Goal: Information Seeking & Learning: Find specific fact

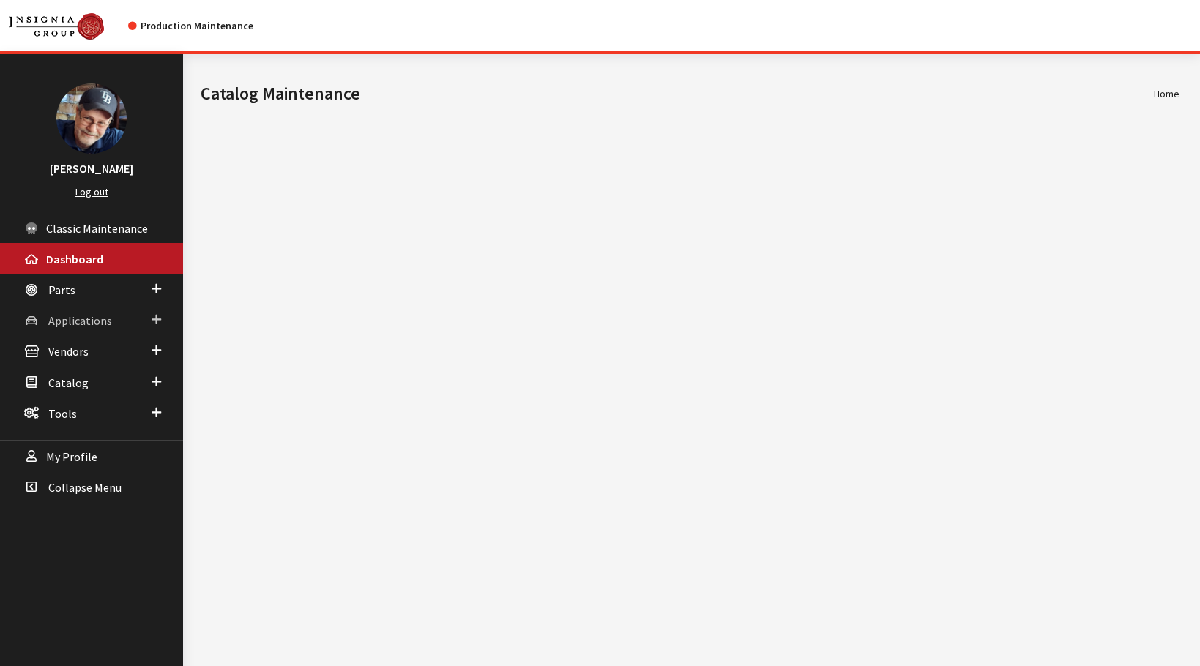
click at [72, 327] on span "Applications" at bounding box center [80, 320] width 64 height 15
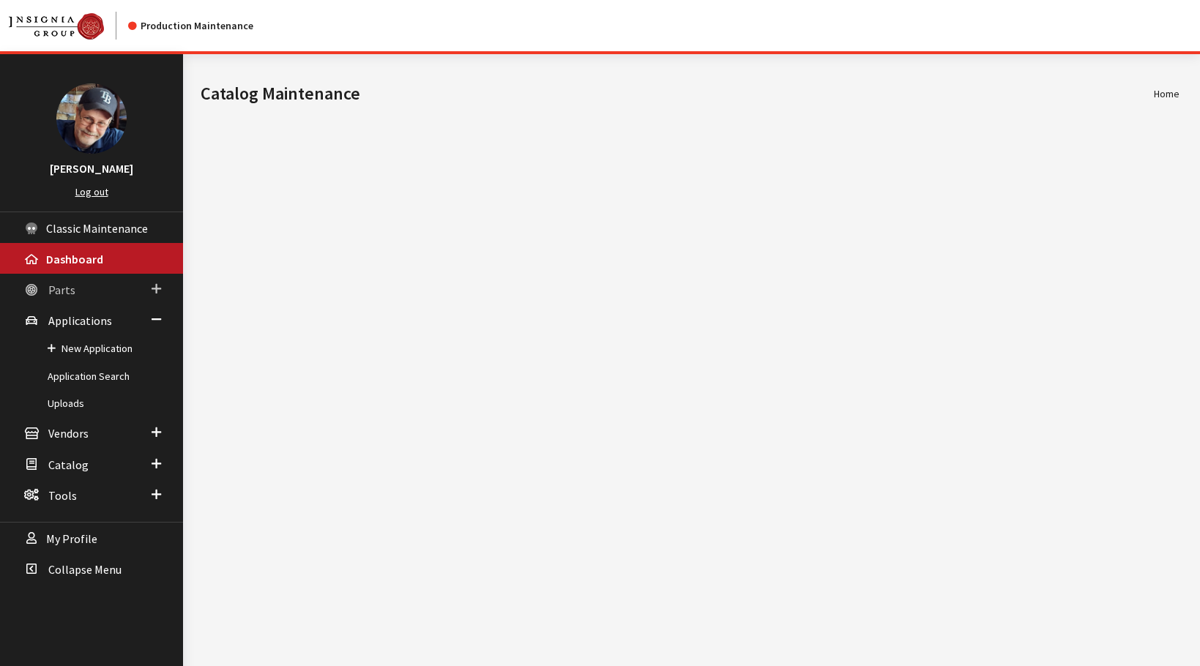
click at [61, 291] on span "Parts" at bounding box center [61, 290] width 27 height 15
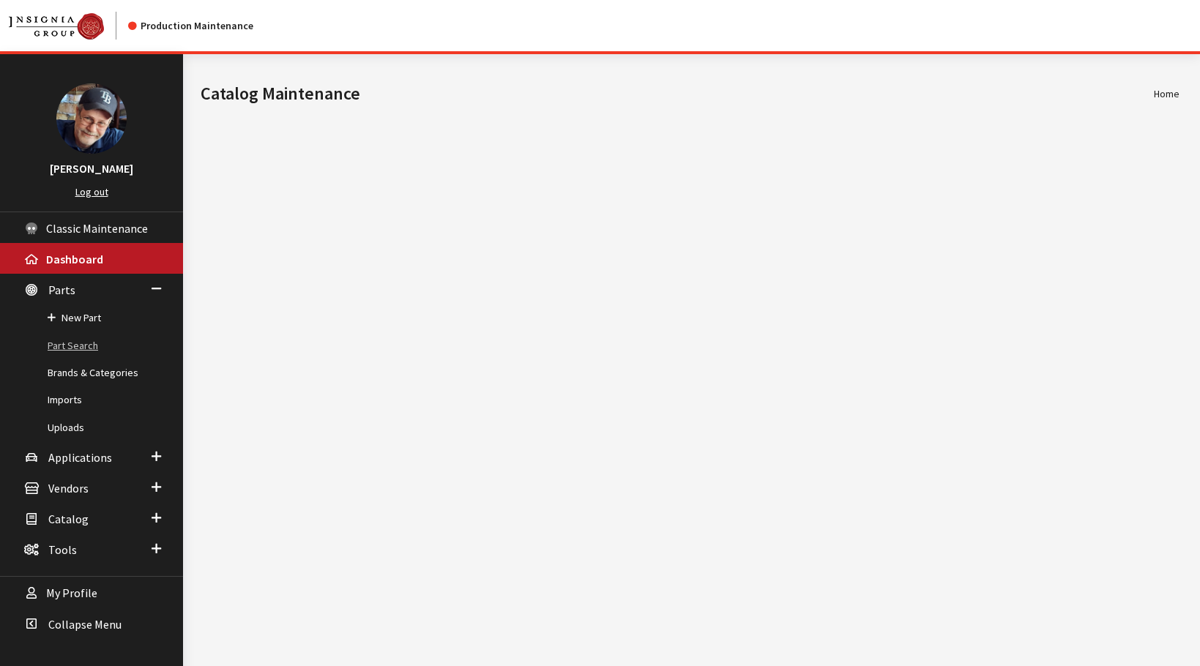
click at [74, 348] on link "Part Search" at bounding box center [91, 345] width 183 height 27
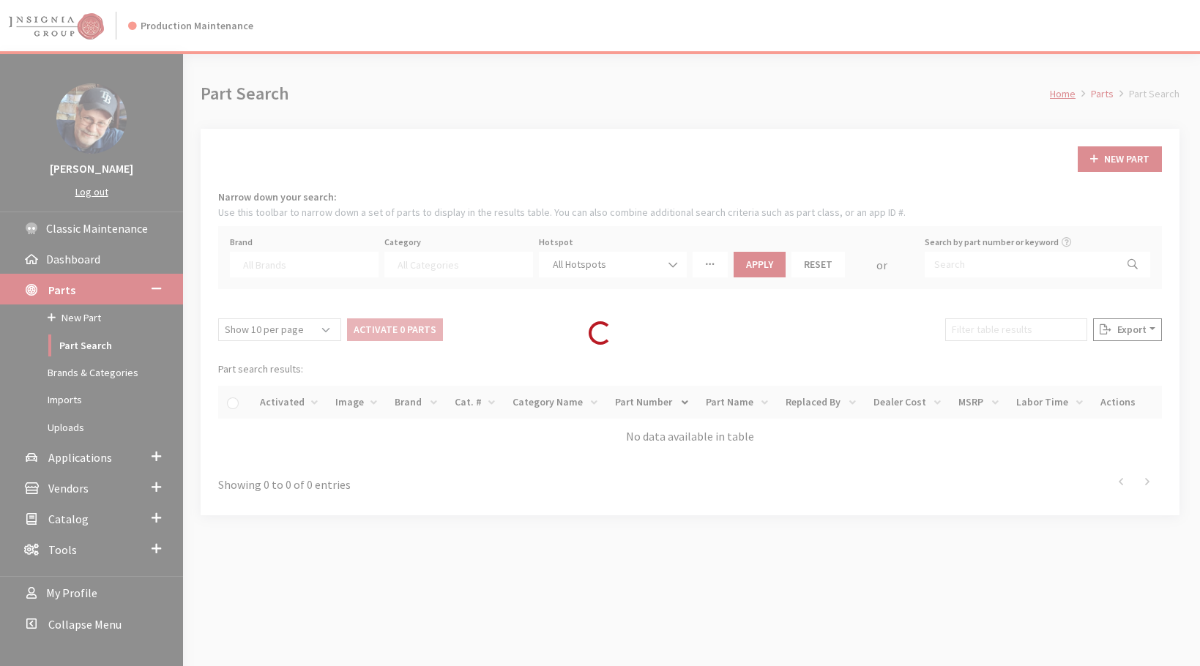
select select
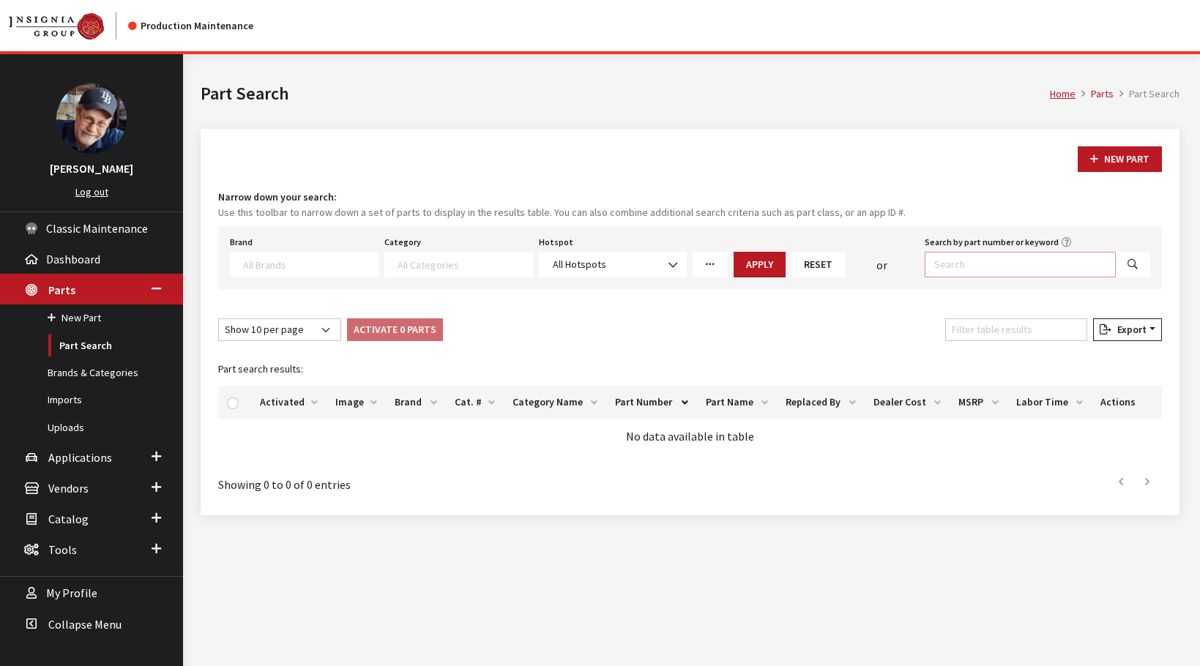
click at [966, 269] on input "Search by part number or keyword" at bounding box center [1020, 265] width 191 height 26
type input "pb340"
click at [1130, 270] on button "Search" at bounding box center [1132, 265] width 35 height 26
select select
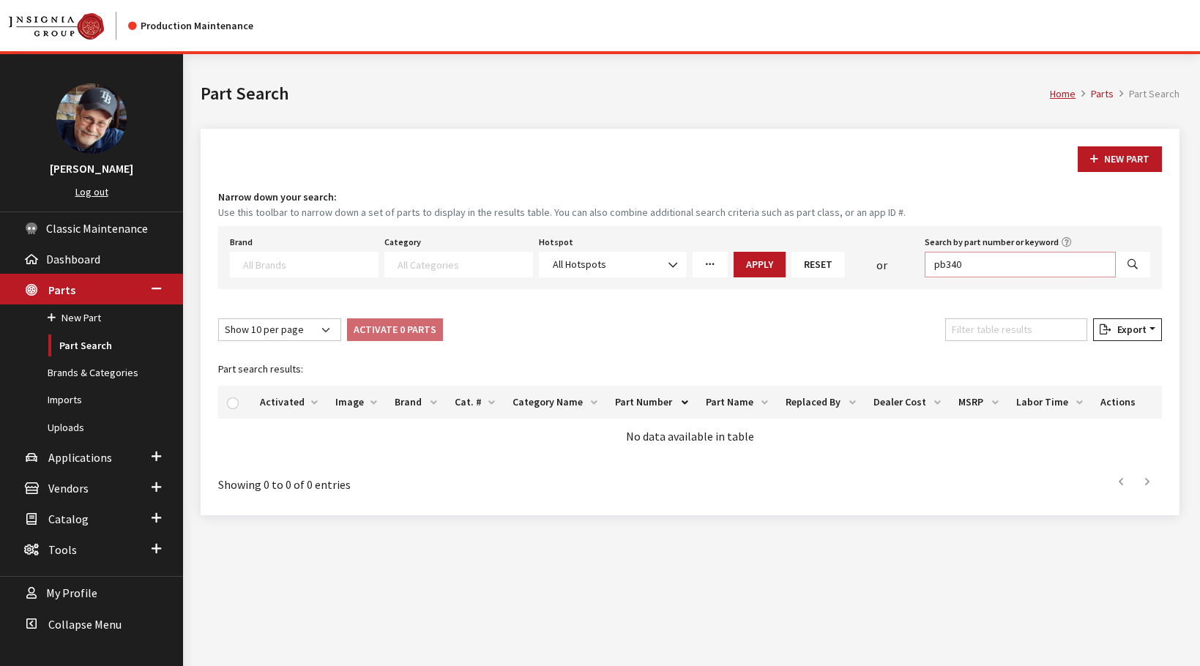
click at [1048, 267] on input "pb340" at bounding box center [1020, 265] width 191 height 26
type input "pb340*"
click at [1134, 263] on icon "Search" at bounding box center [1132, 265] width 10 height 10
select select
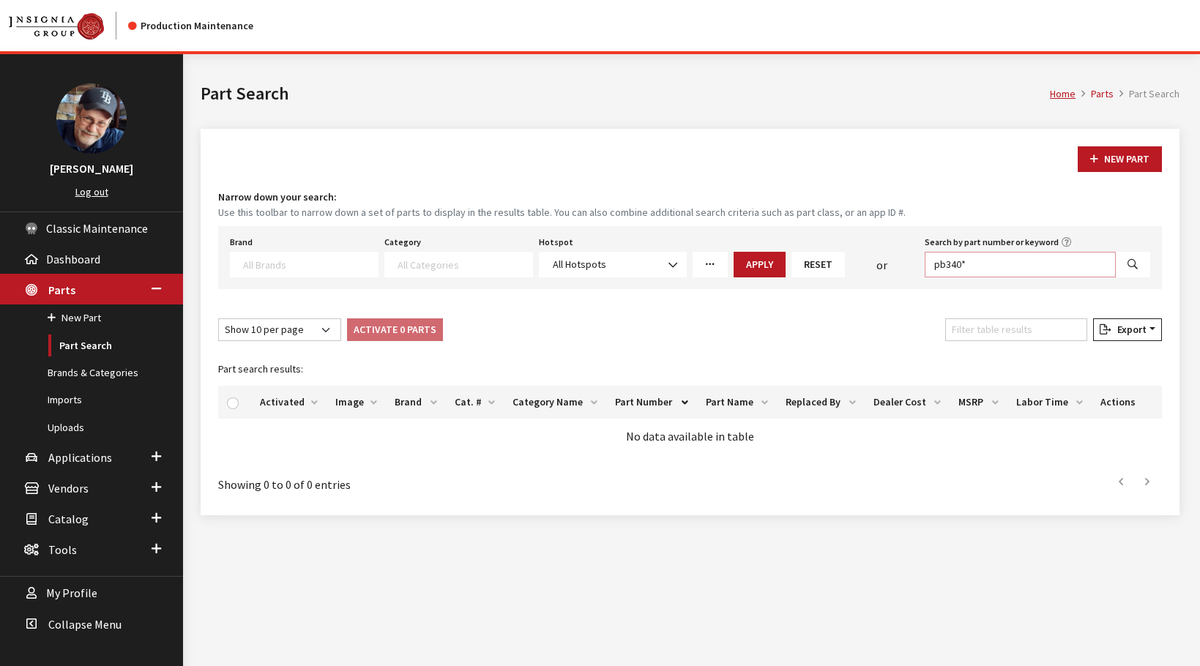
drag, startPoint x: 979, startPoint y: 269, endPoint x: 854, endPoint y: 261, distance: 124.7
click at [854, 261] on div "Brand Acura Alfa Romeo Audi BMW DoubleTake Ford Ford Racing GM GST Honda Hyunda…" at bounding box center [690, 254] width 926 height 45
click at [249, 261] on textarea "Search" at bounding box center [310, 264] width 135 height 13
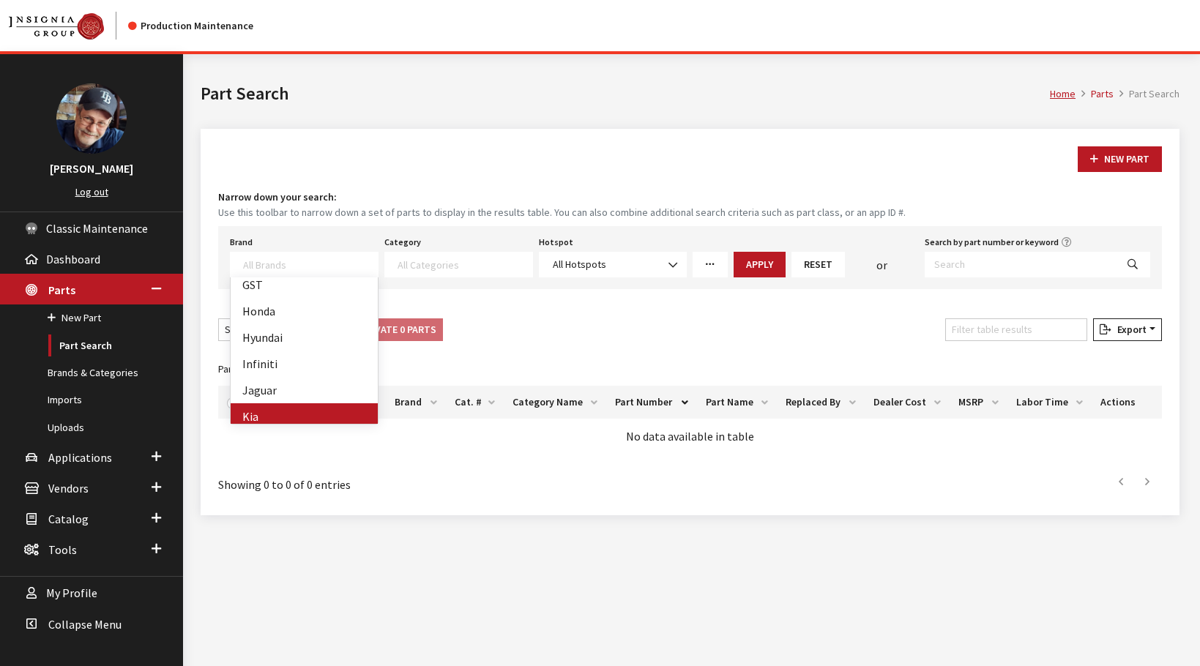
select select "58"
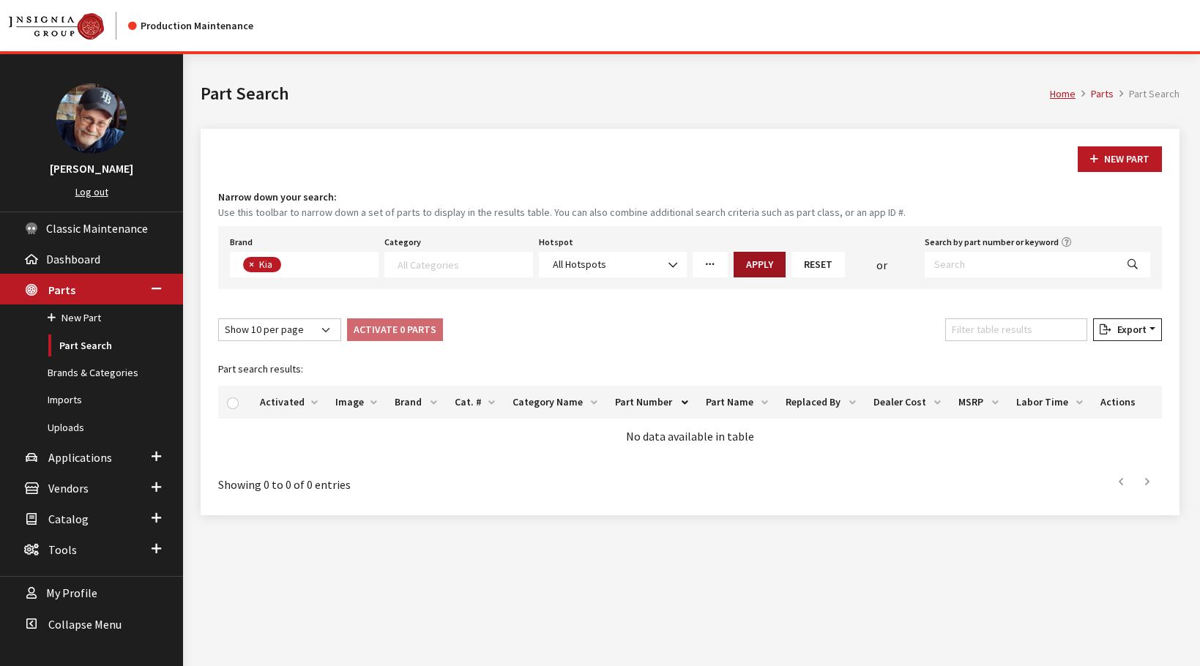
click at [765, 266] on button "Apply" at bounding box center [759, 265] width 52 height 26
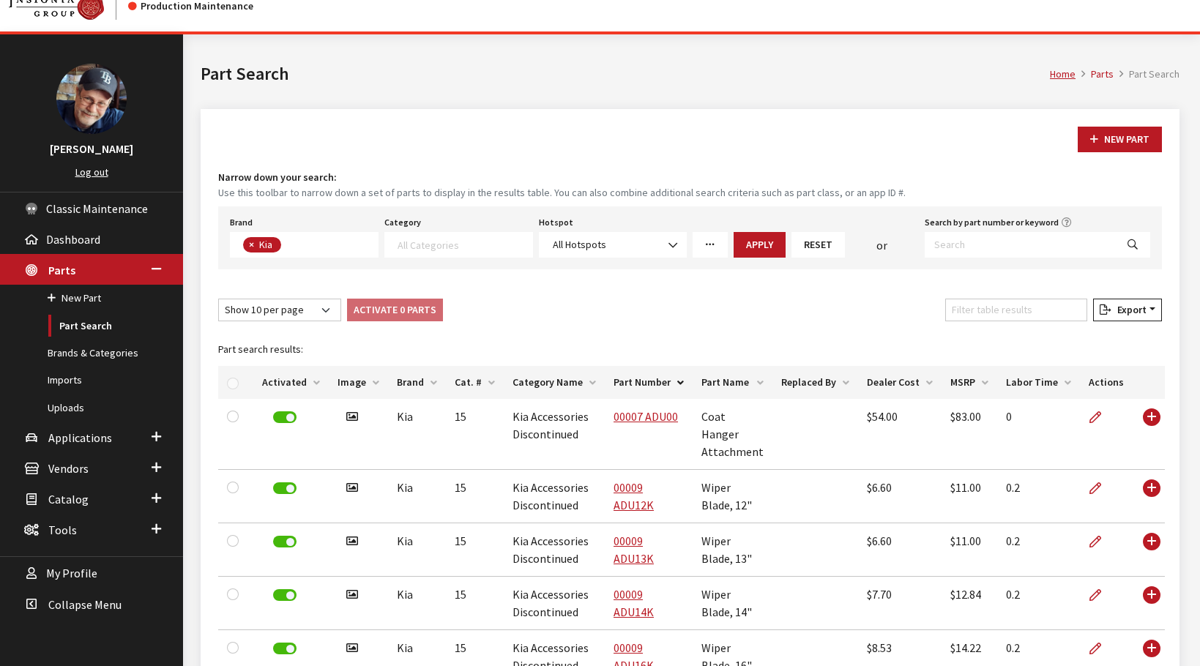
scroll to position [0, 0]
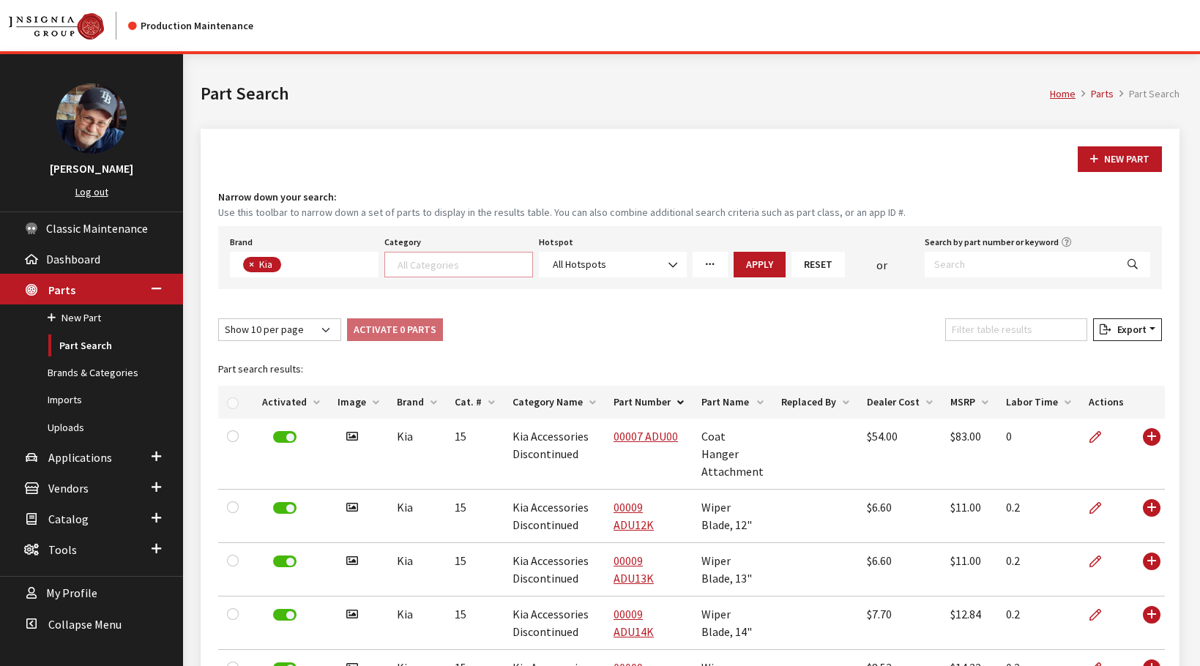
click at [477, 269] on textarea "Search" at bounding box center [464, 264] width 135 height 13
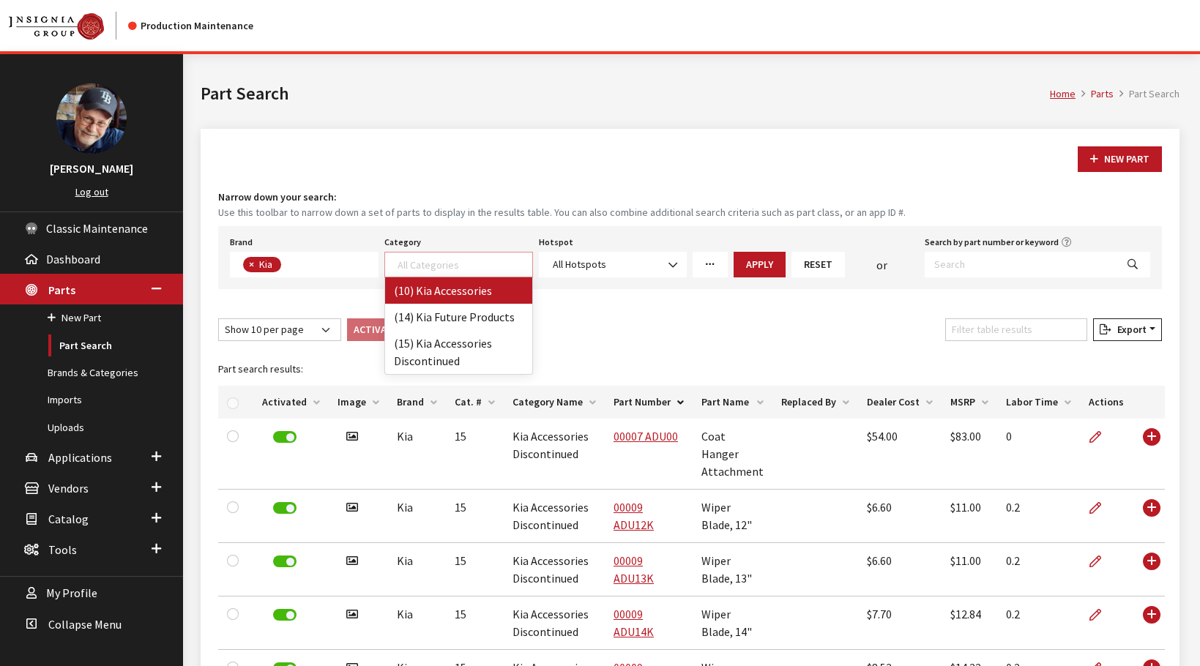
select select "238"
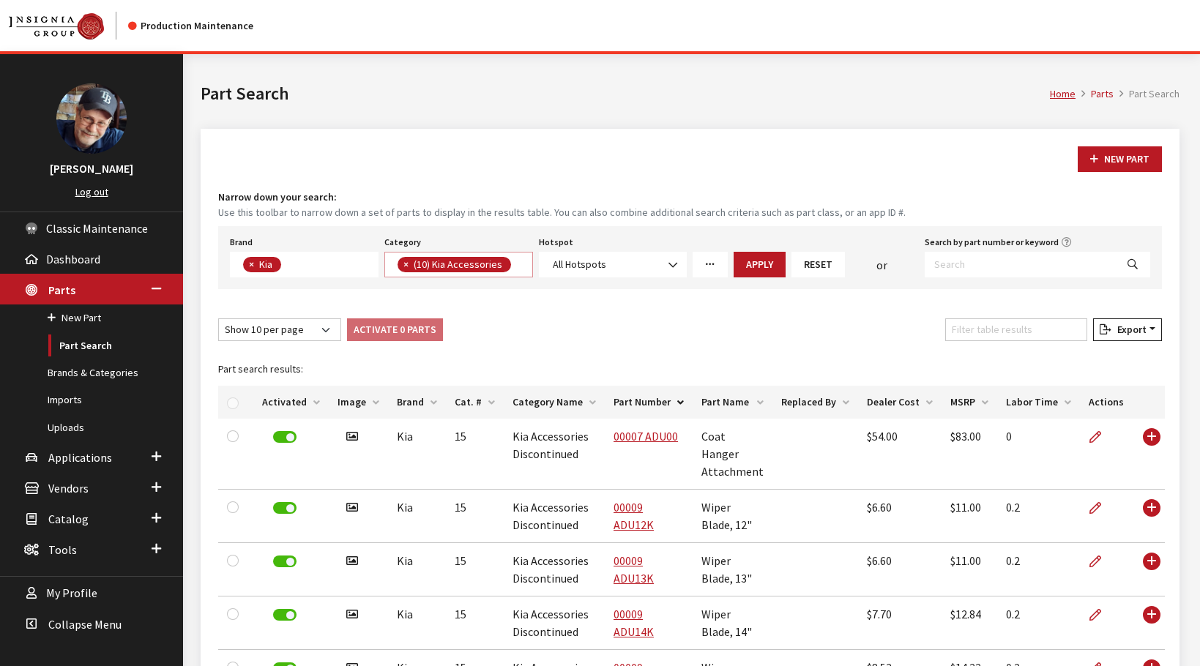
scroll to position [1, 0]
click at [755, 271] on button "Apply" at bounding box center [759, 265] width 52 height 26
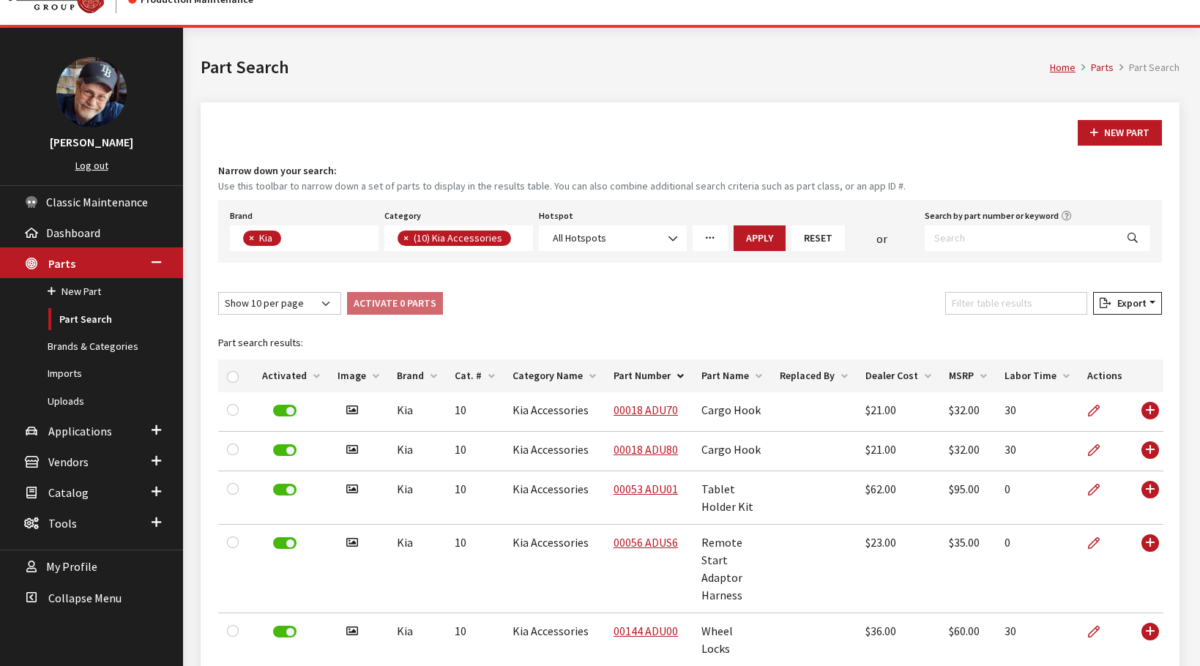
scroll to position [0, 0]
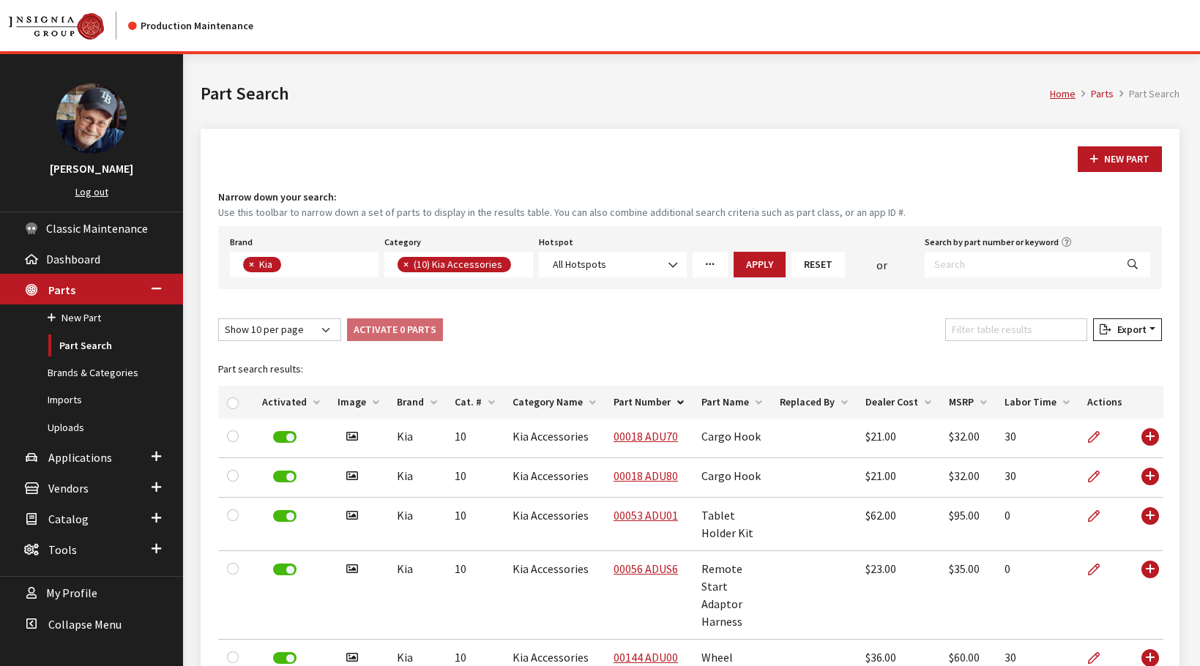
click at [406, 265] on span "×" at bounding box center [405, 264] width 5 height 13
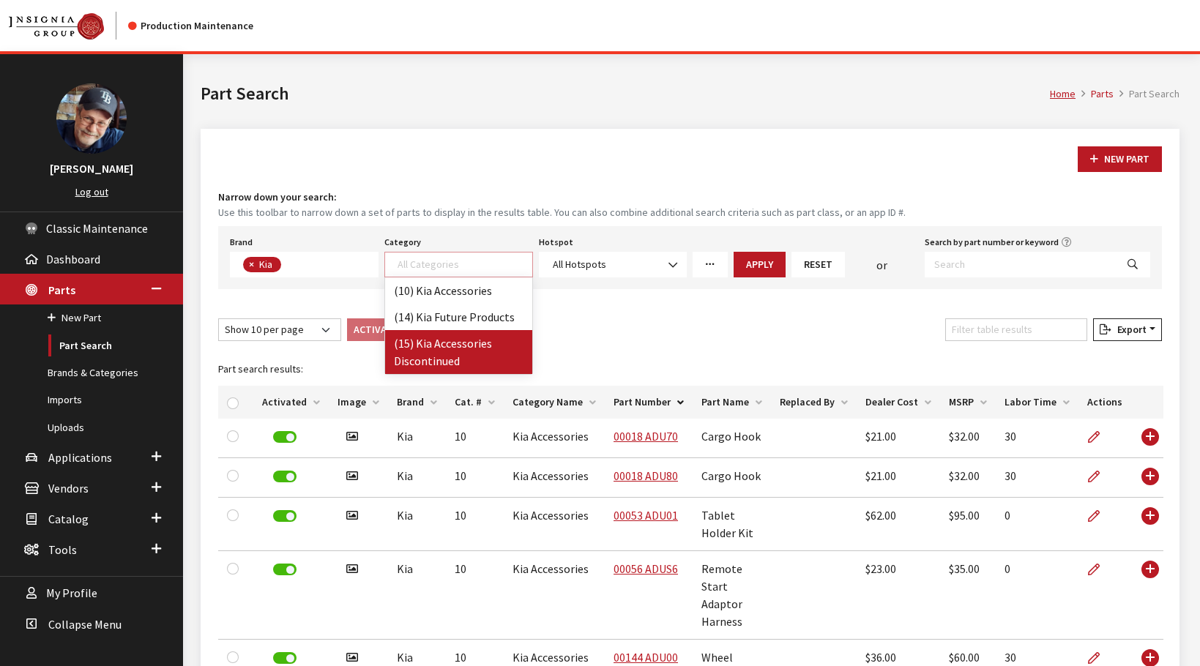
select select "242"
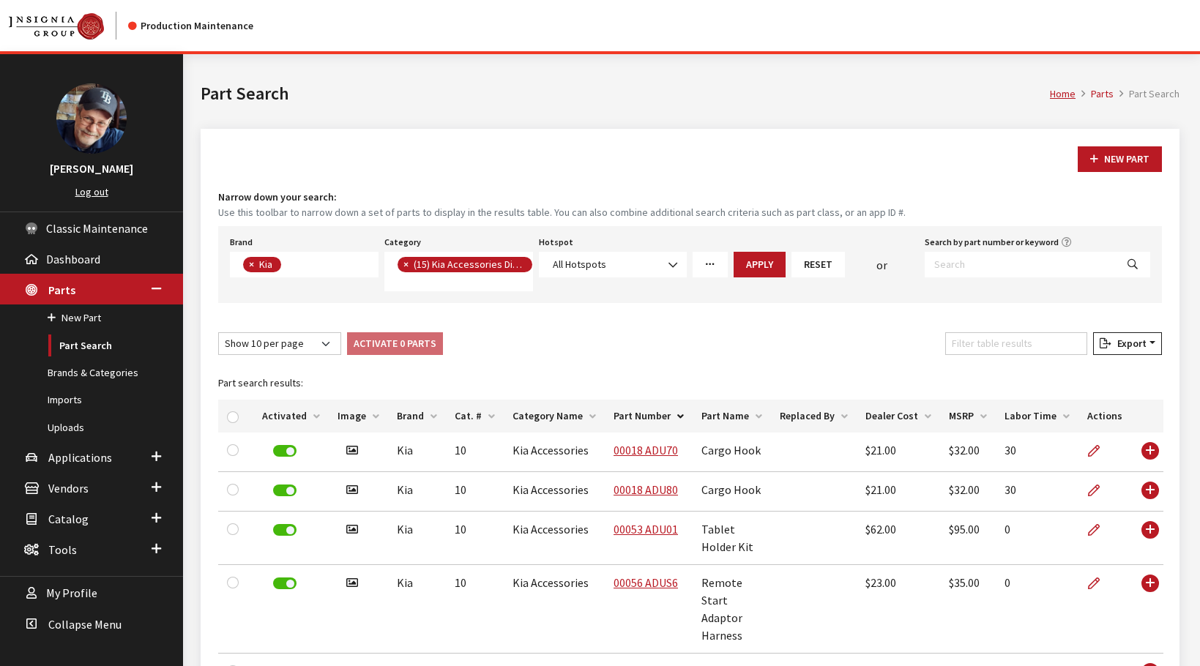
click at [755, 261] on button "Apply" at bounding box center [759, 265] width 52 height 26
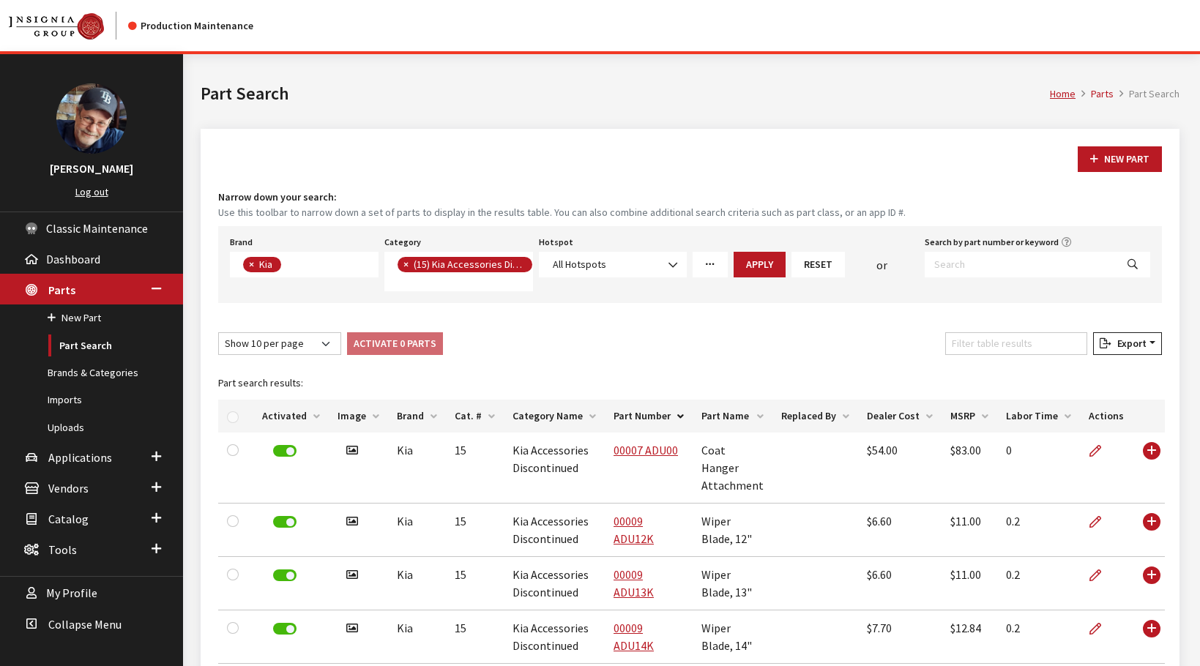
click at [673, 86] on h1 "Part Search" at bounding box center [625, 94] width 849 height 26
click at [471, 70] on div "Home Parts Part Search Part Search" at bounding box center [690, 91] width 996 height 75
